Goal: Complete application form

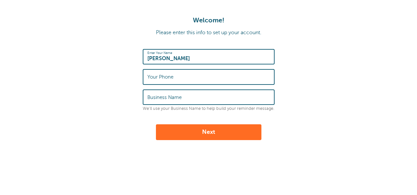
click at [195, 82] on input "Your Phone" at bounding box center [208, 77] width 123 height 14
type input "0911543723"
type input "Poliklinika [PERSON_NAME]"
click at [203, 132] on button "Next" at bounding box center [208, 133] width 105 height 16
